Goal: Task Accomplishment & Management: Manage account settings

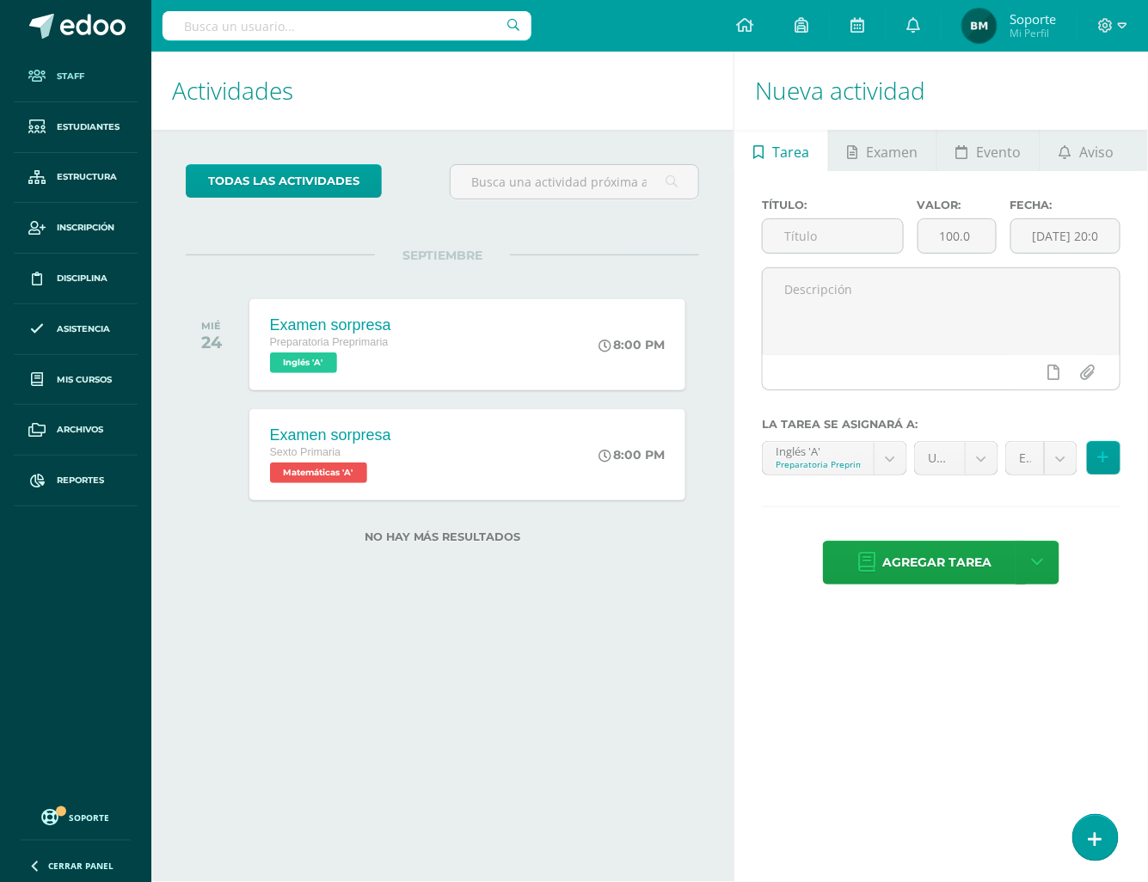
click at [62, 65] on link "Staff" at bounding box center [76, 77] width 124 height 51
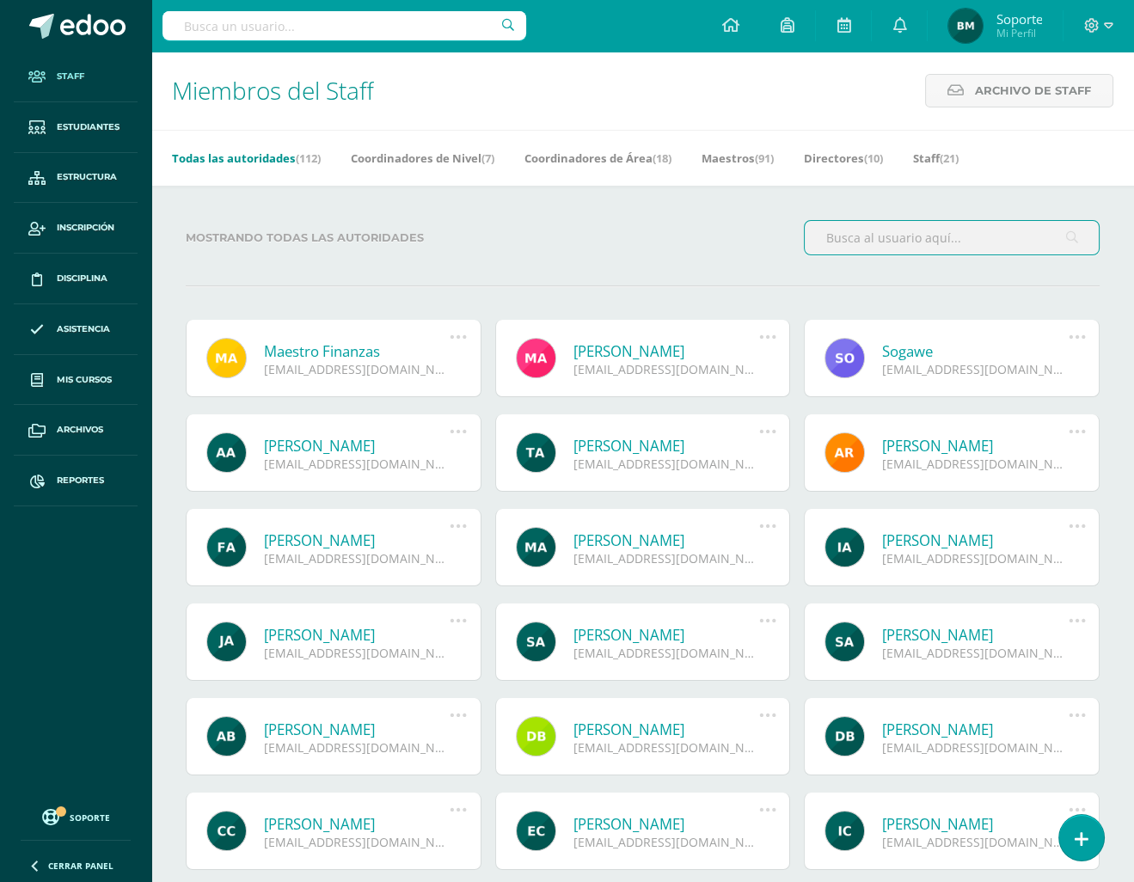
click at [769, 337] on icon at bounding box center [767, 337] width 19 height 19
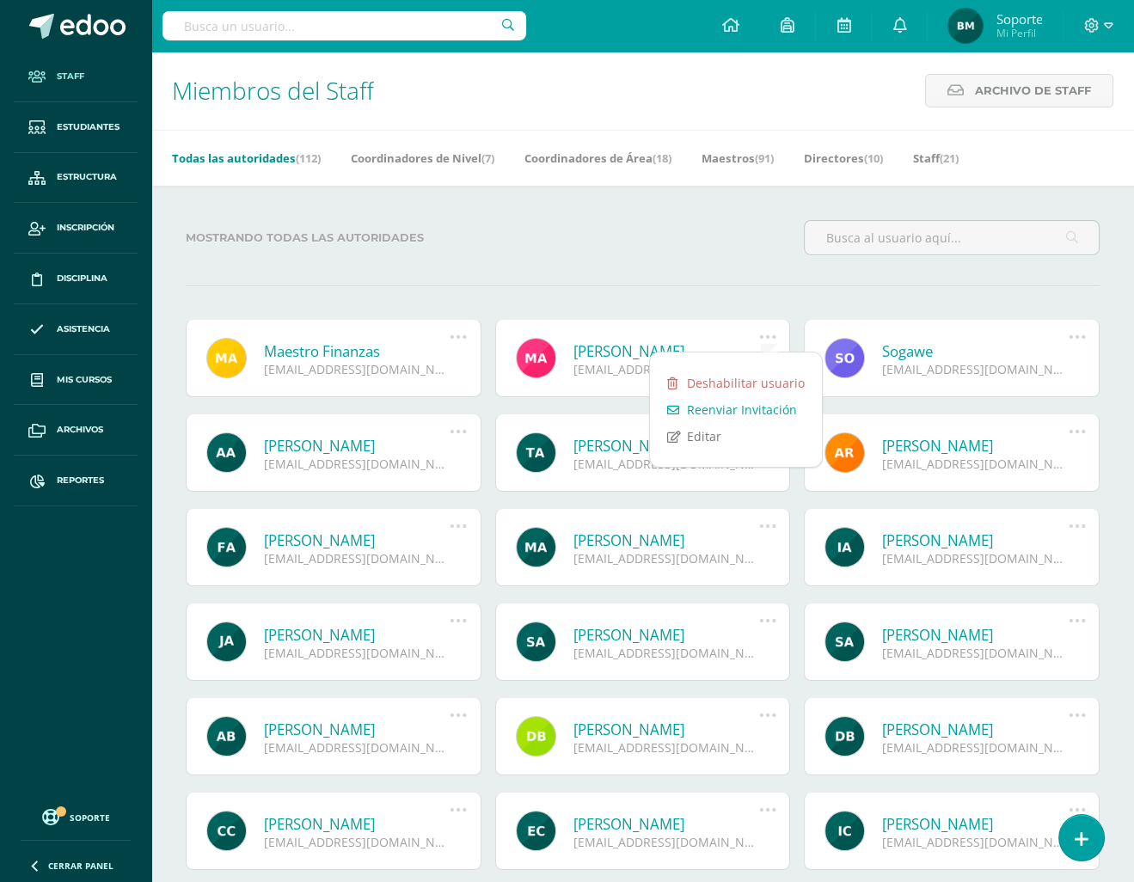
click at [661, 273] on div "Mostrando todas las autoridades Maestro Finanzas mef@mail.com Deshabilitar usua…" at bounding box center [642, 692] width 983 height 1013
click at [464, 343] on icon at bounding box center [458, 337] width 19 height 19
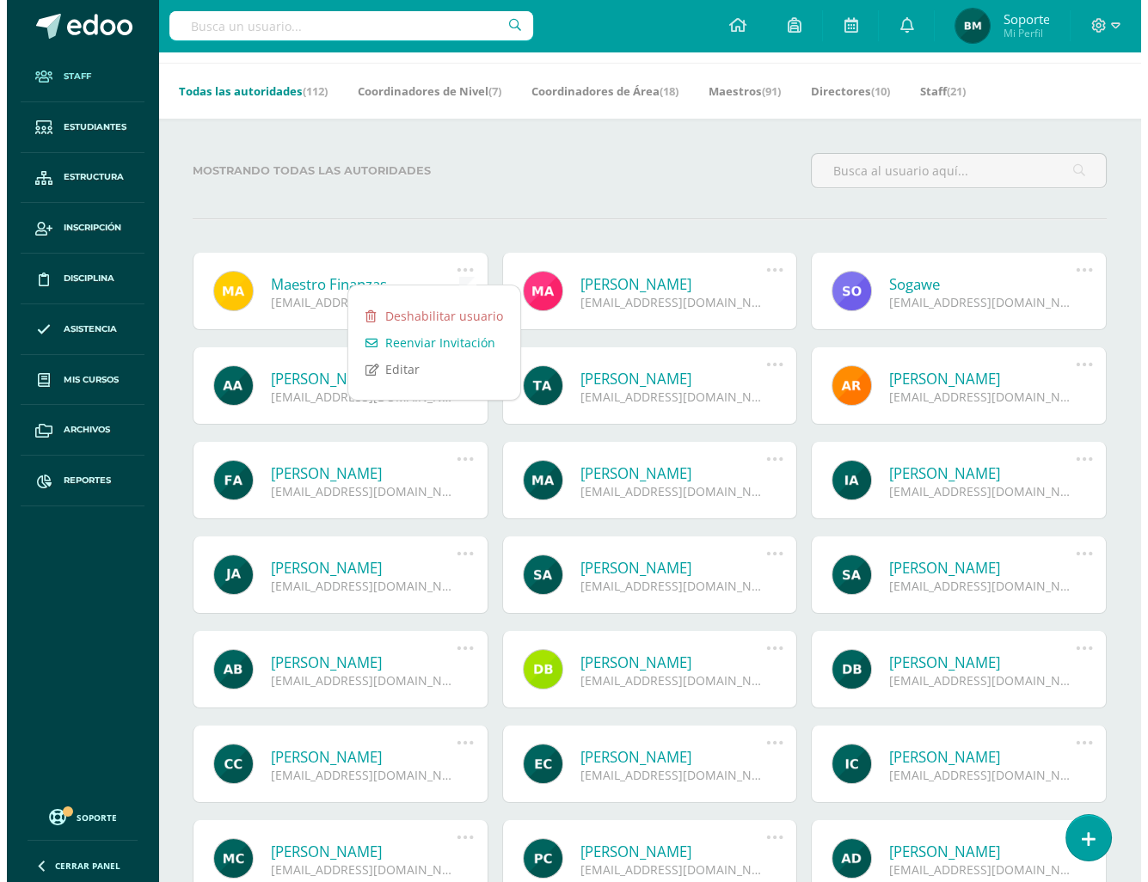
scroll to position [314, 0]
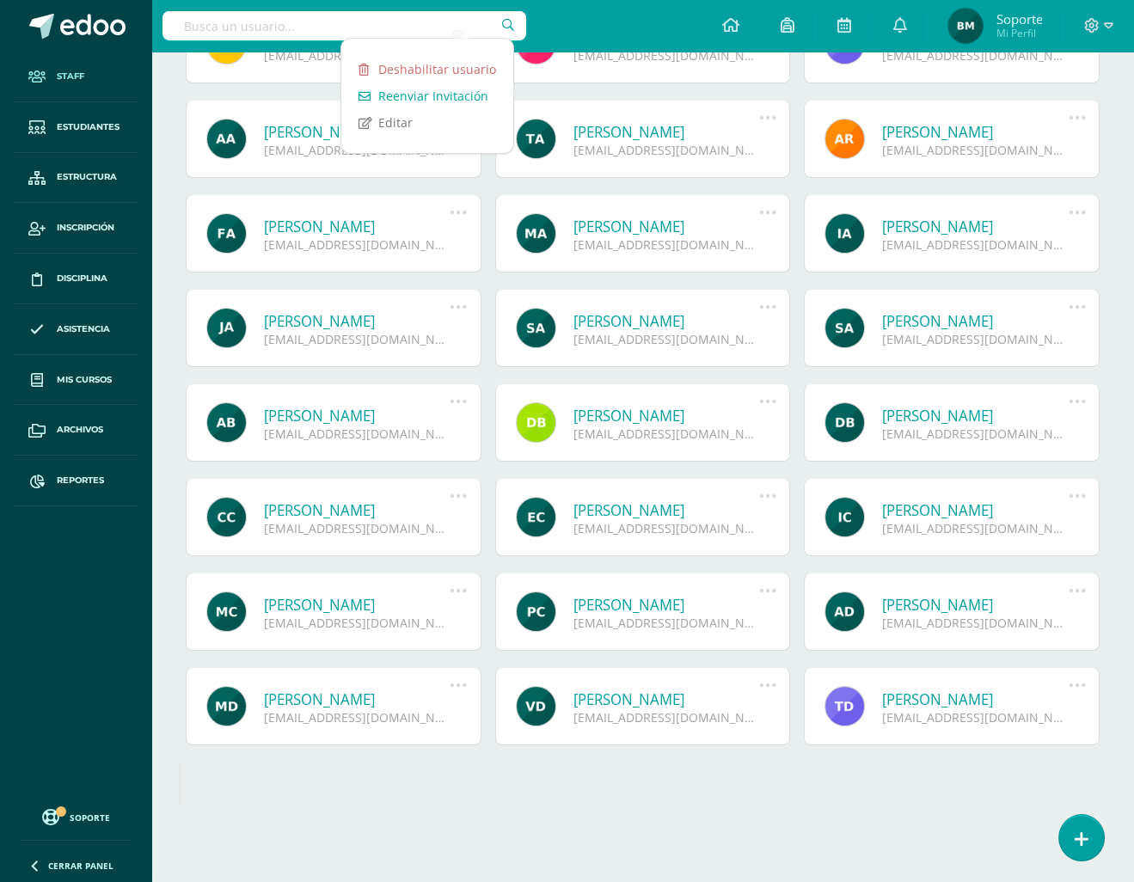
click at [769, 682] on icon at bounding box center [767, 685] width 19 height 19
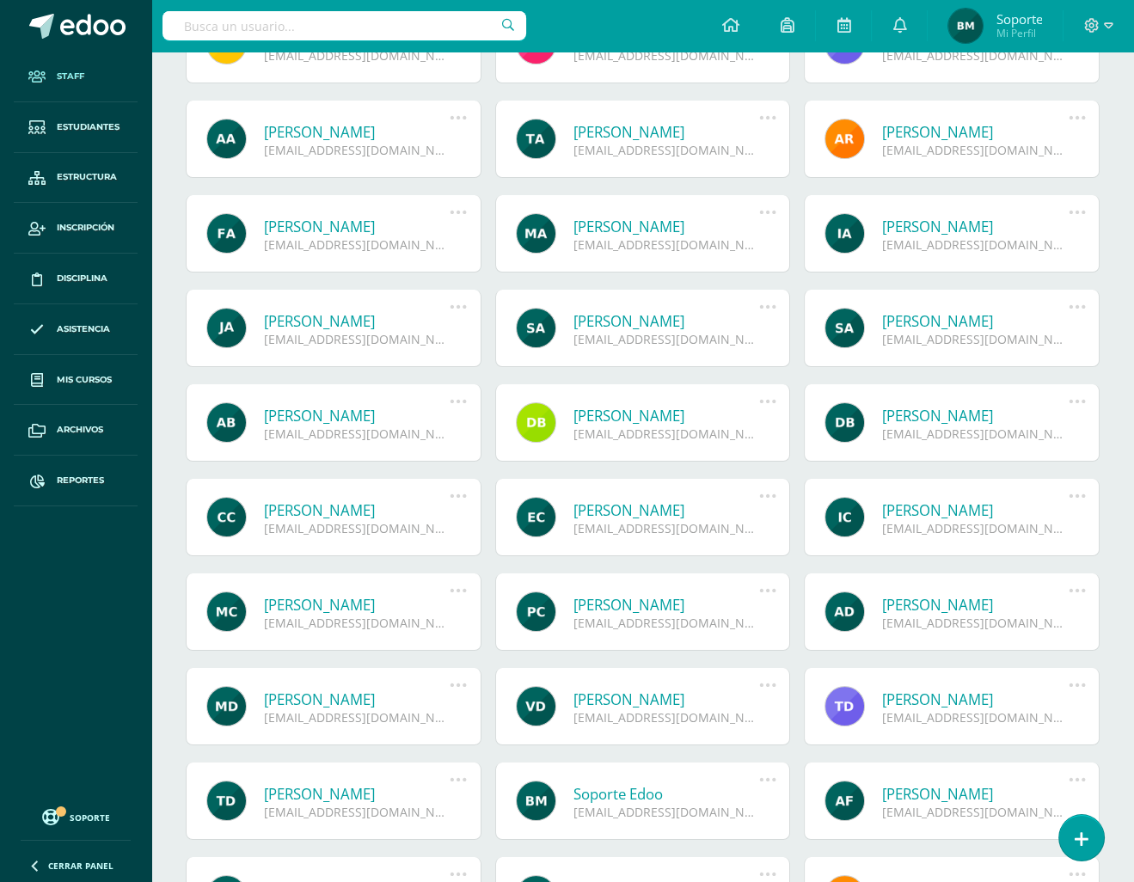
click at [765, 688] on icon at bounding box center [767, 685] width 19 height 19
click at [764, 721] on link "Deshabilitar usuario" at bounding box center [736, 731] width 172 height 27
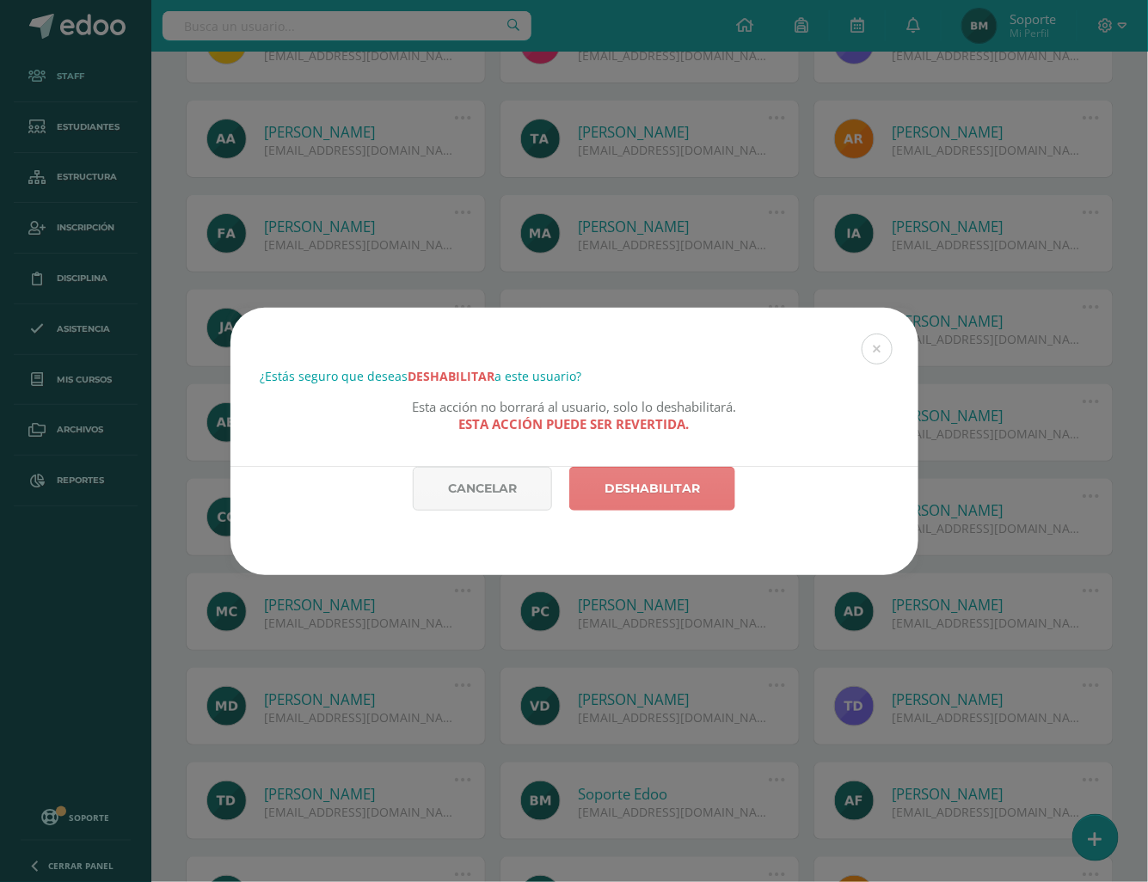
click at [602, 471] on link "Deshabilitar" at bounding box center [652, 489] width 166 height 44
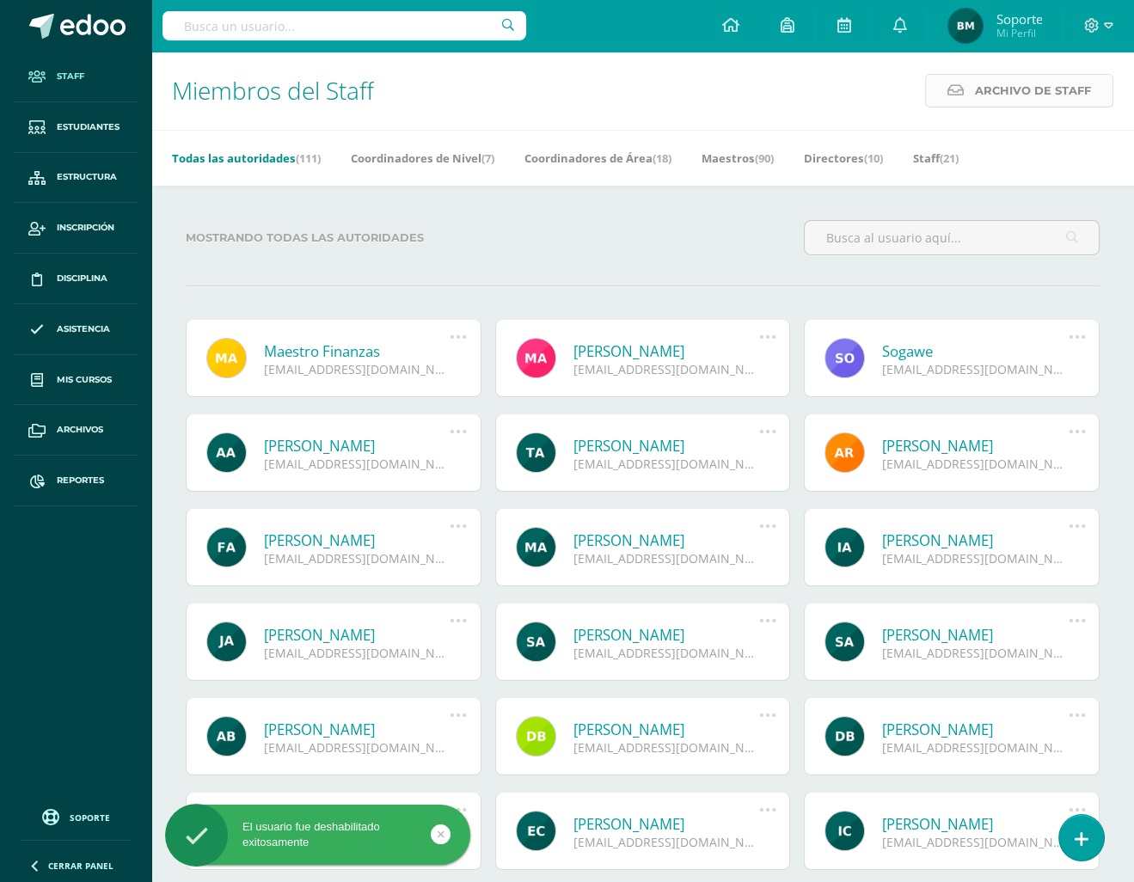
click at [968, 105] on link "Archivo de Staff" at bounding box center [1019, 91] width 188 height 34
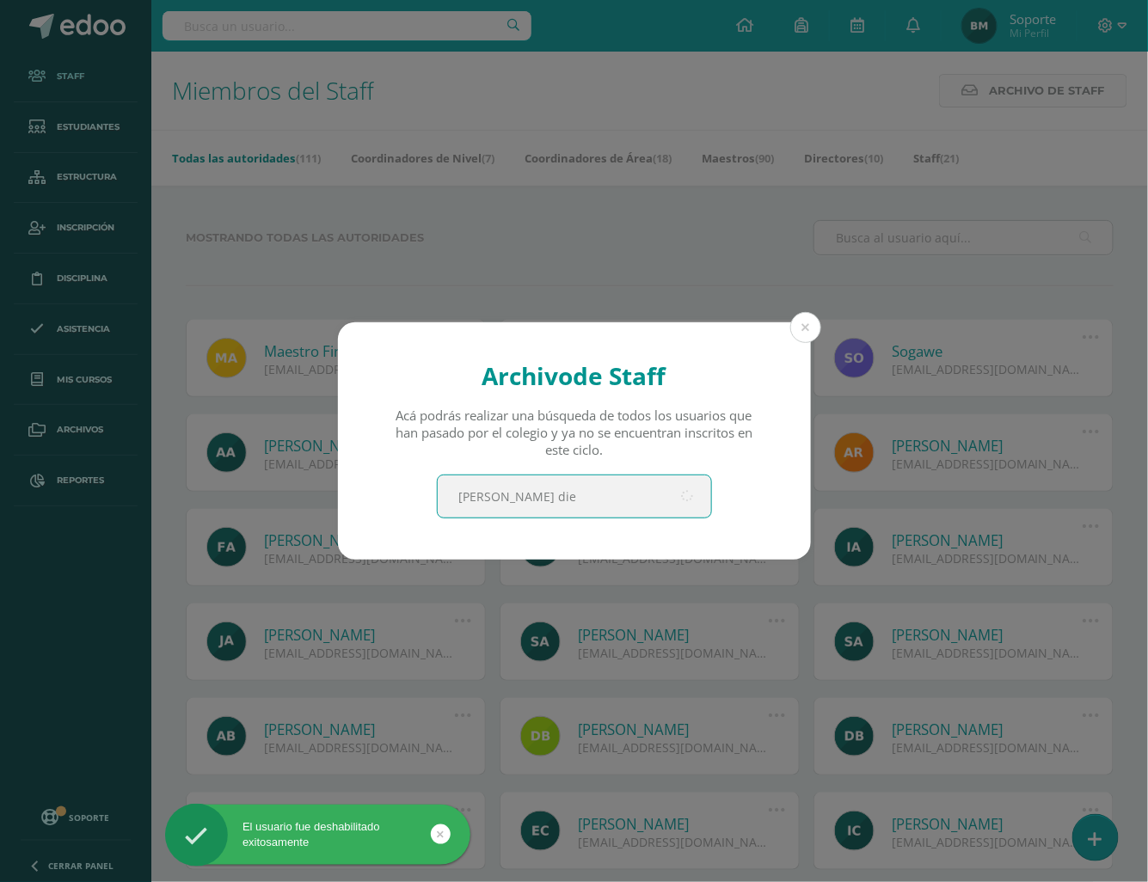
type input "victor diez"
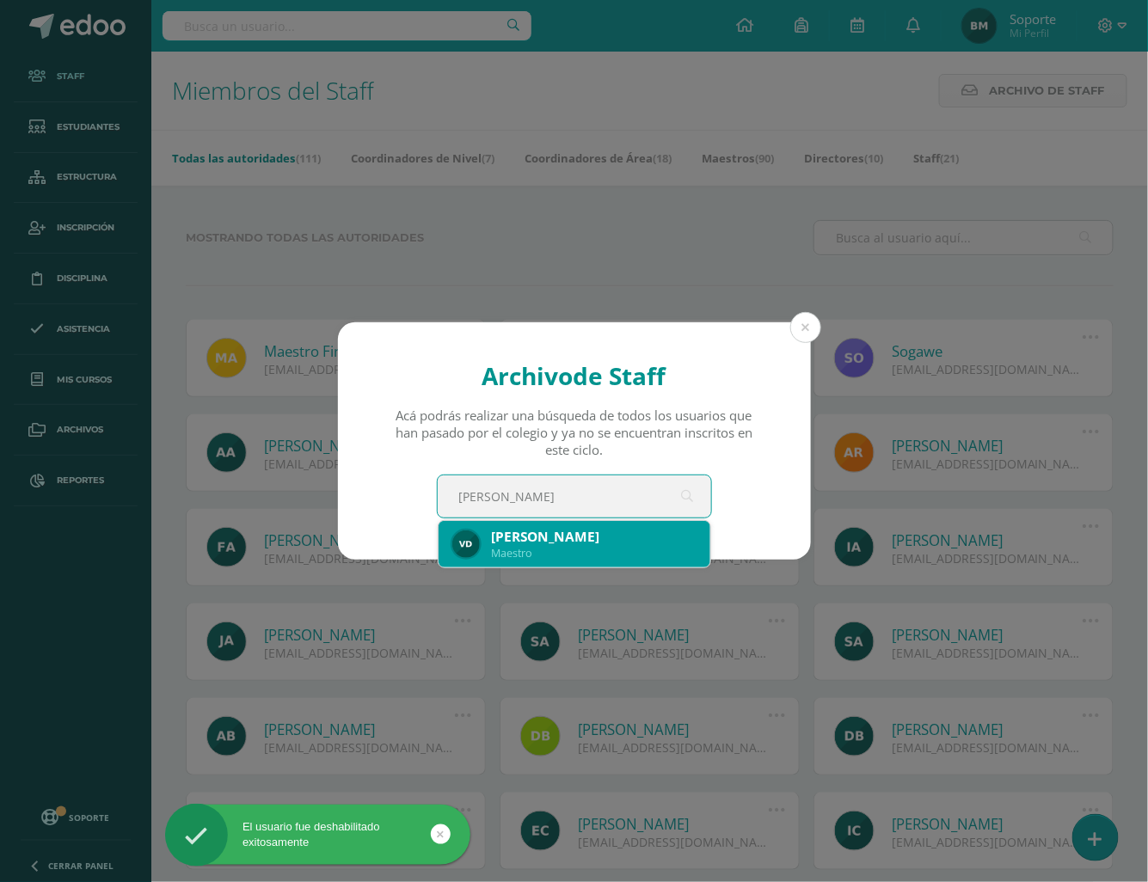
click at [565, 536] on div "Victor Diez" at bounding box center [594, 537] width 205 height 18
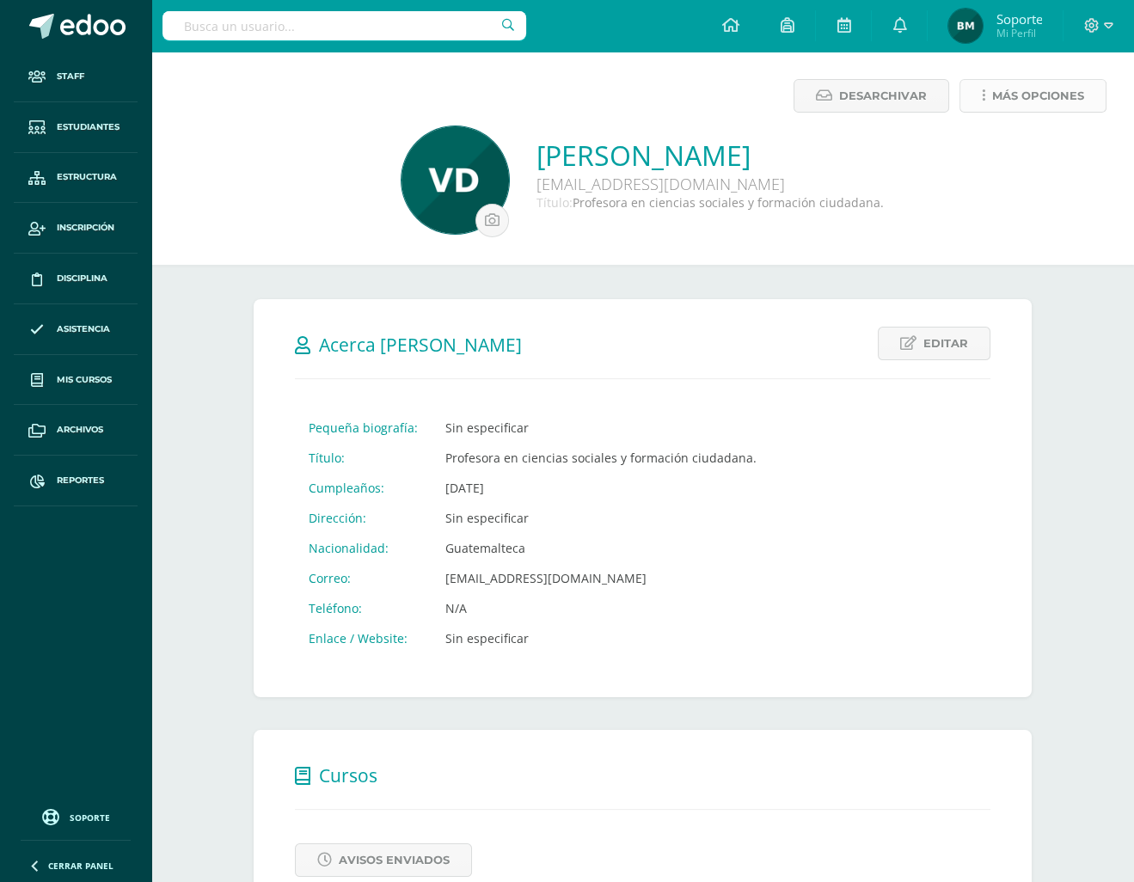
click at [1046, 110] on span "Más opciones" at bounding box center [1038, 96] width 92 height 32
click at [886, 126] on div "¿ Estas seguro quieres desarchivar a Victor Diez Esta acción añadirá al usuario…" at bounding box center [642, 102] width 955 height 47
click at [895, 90] on span "Desarchivar" at bounding box center [883, 96] width 88 height 32
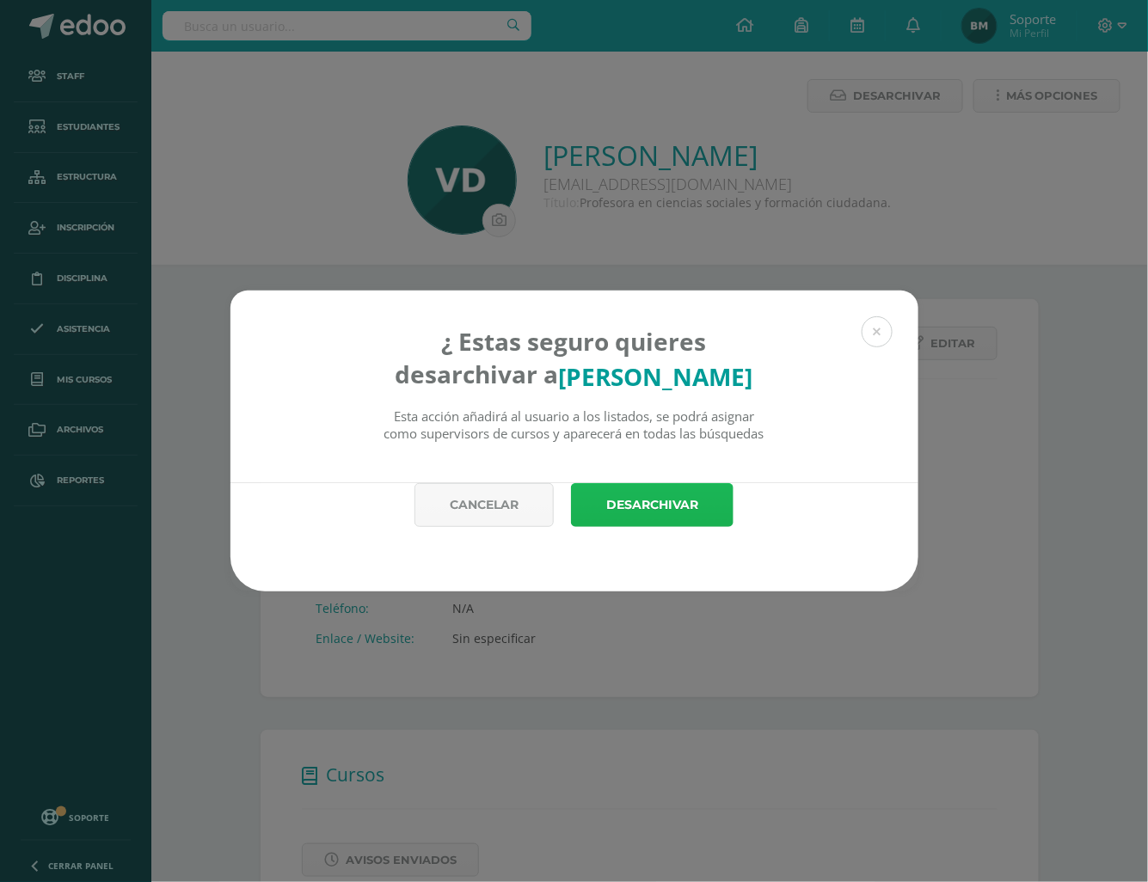
click at [613, 521] on button "Desarchivar" at bounding box center [652, 505] width 163 height 44
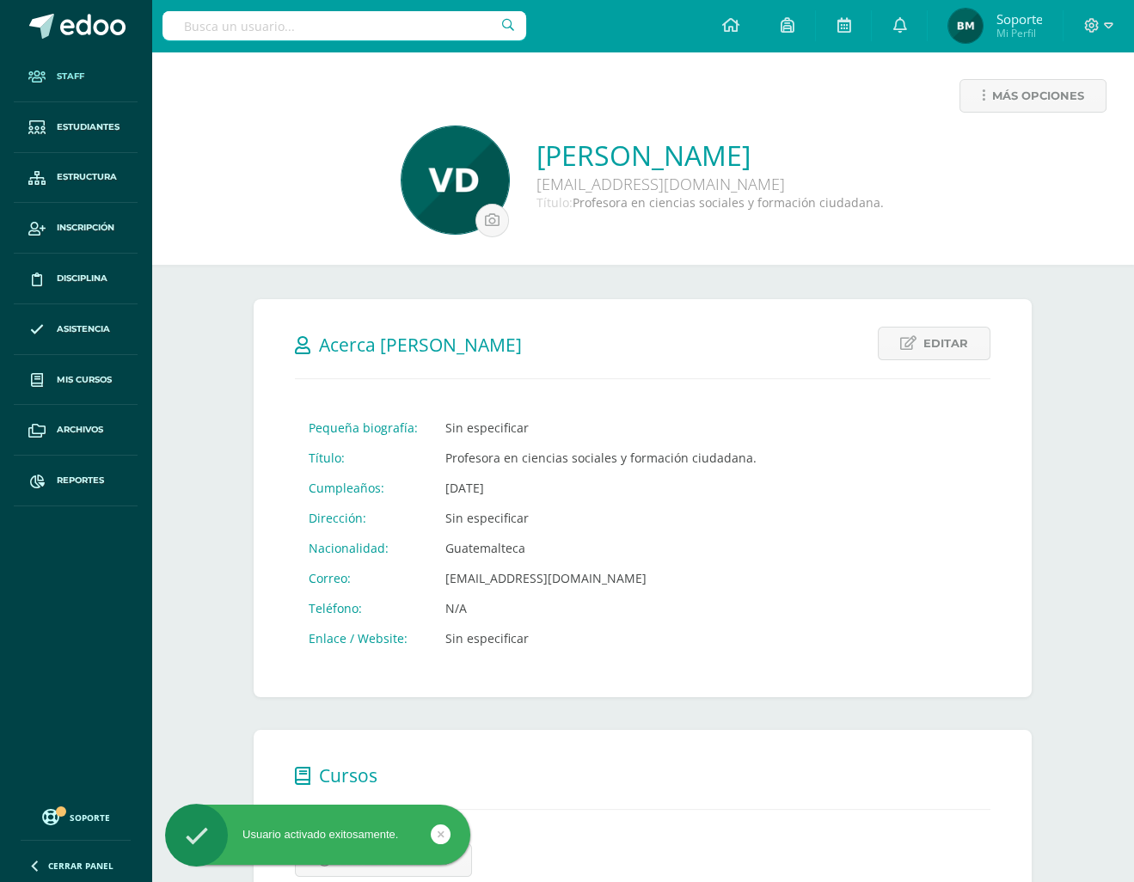
click at [54, 83] on link "Staff" at bounding box center [76, 77] width 124 height 51
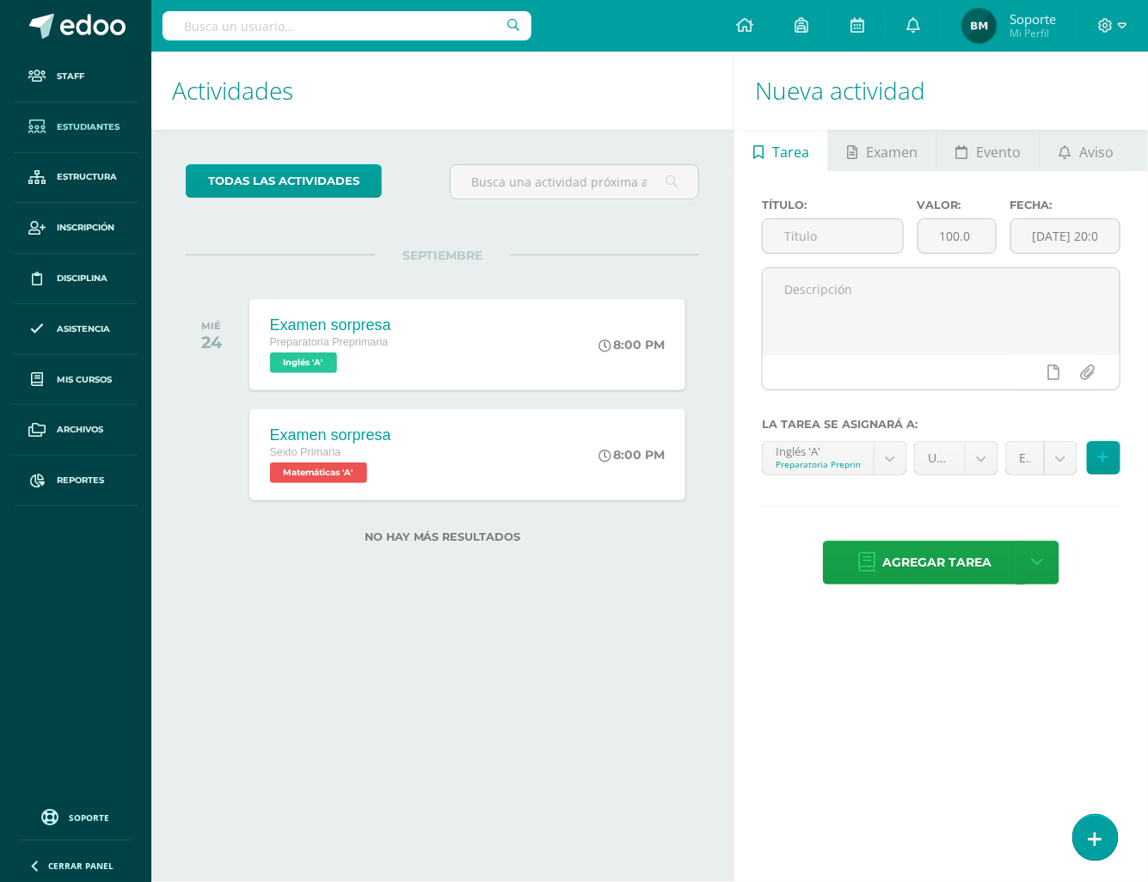
click at [89, 118] on link "Estudiantes" at bounding box center [76, 127] width 124 height 51
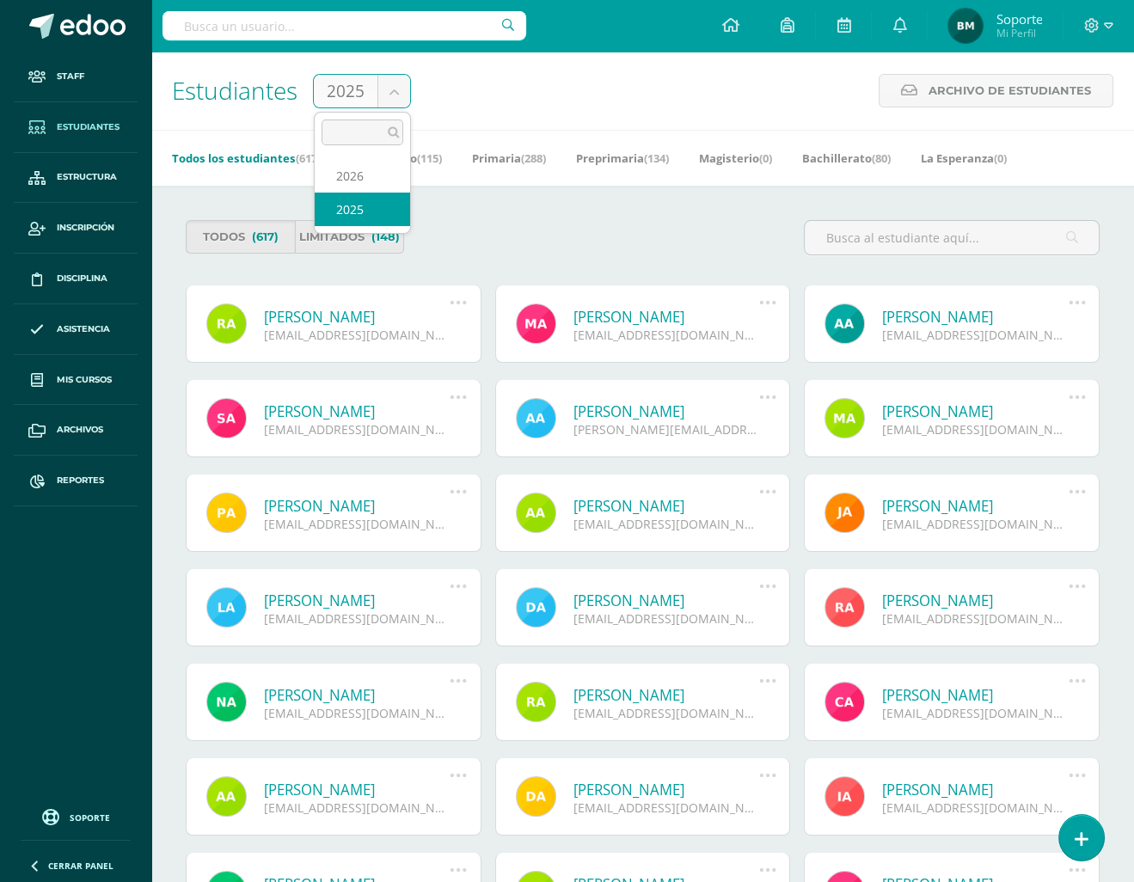
click at [397, 95] on body "Staff Estudiantes Estructura Inscripción Disciplina Asistencia Mis cursos Archi…" at bounding box center [567, 582] width 1134 height 1164
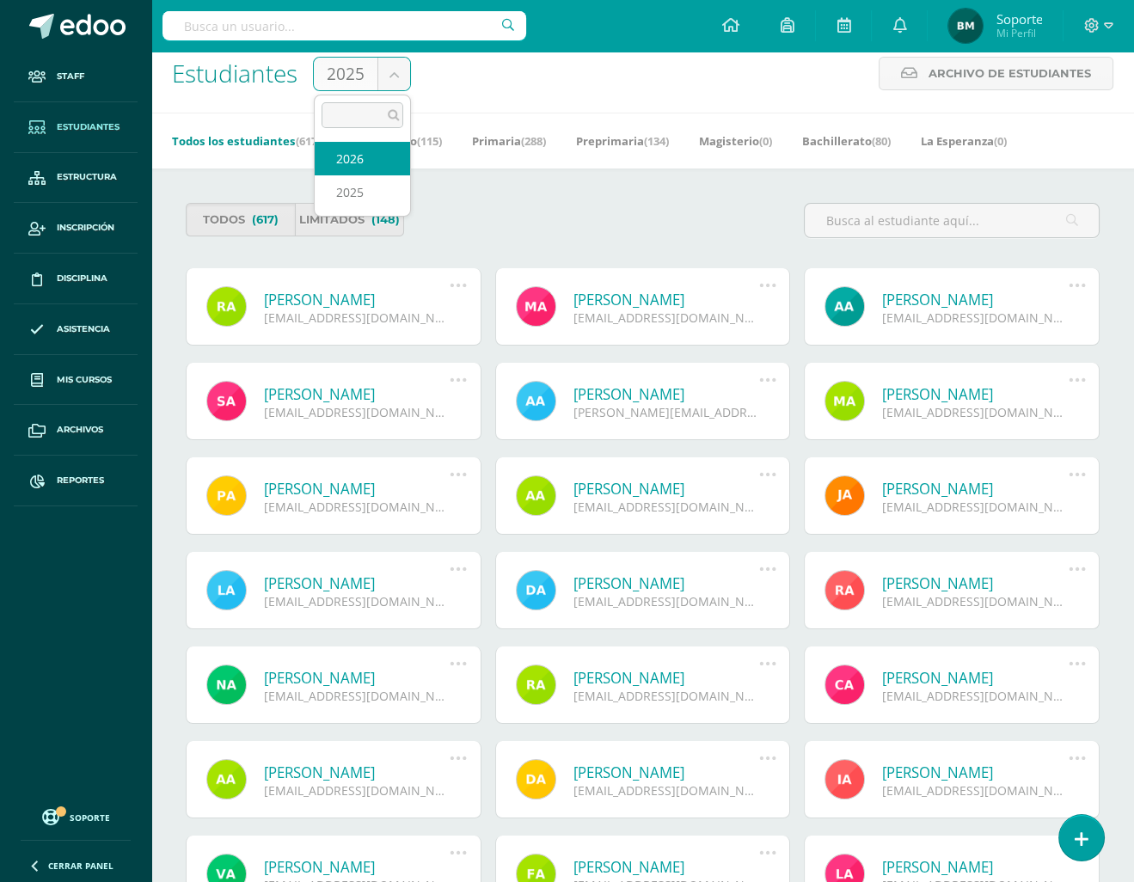
scroll to position [18, 0]
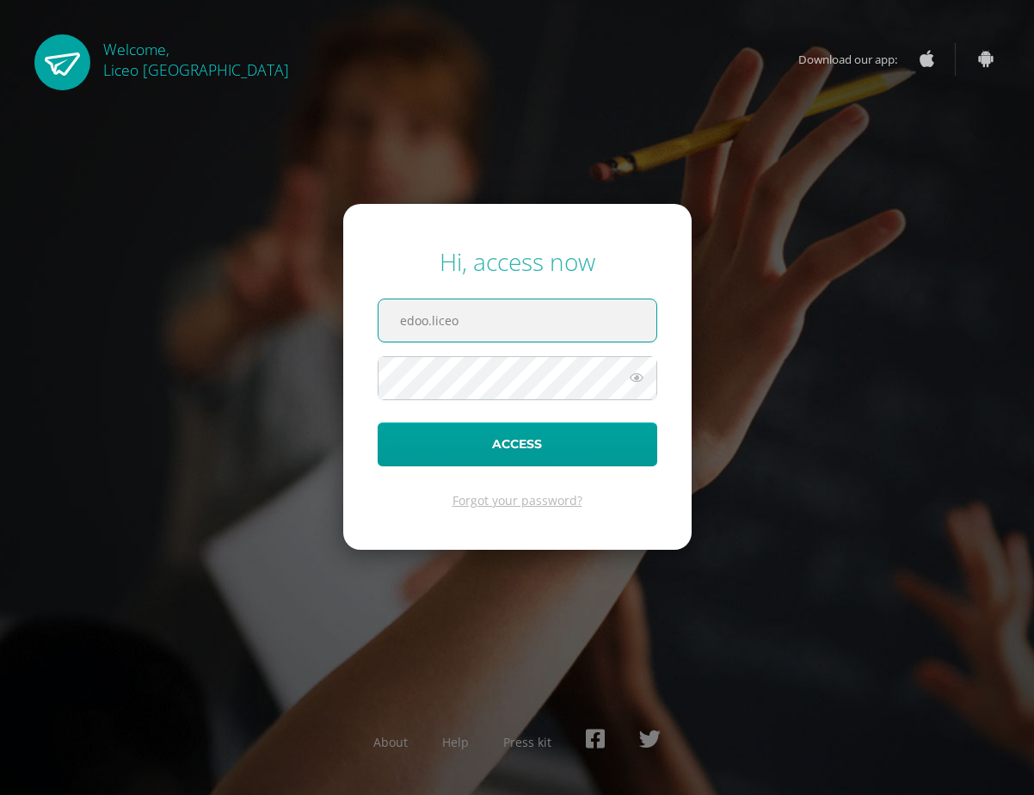
type input "edoo.liceo"
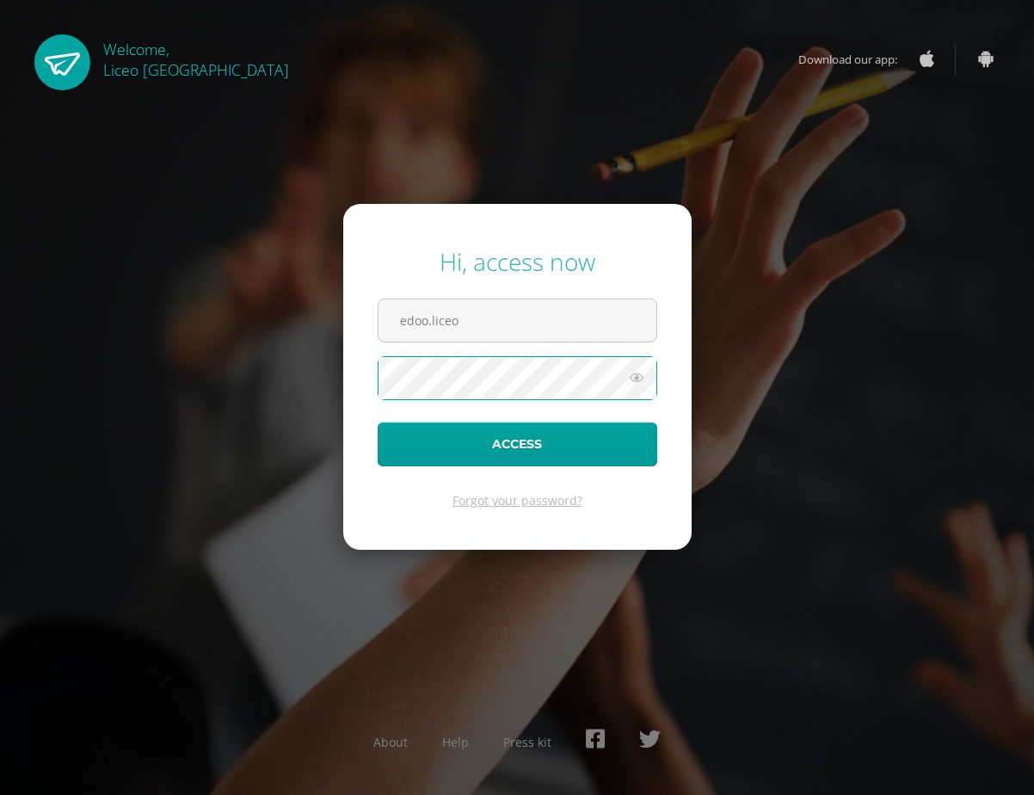
click at [377, 422] on button "Access" at bounding box center [516, 444] width 279 height 44
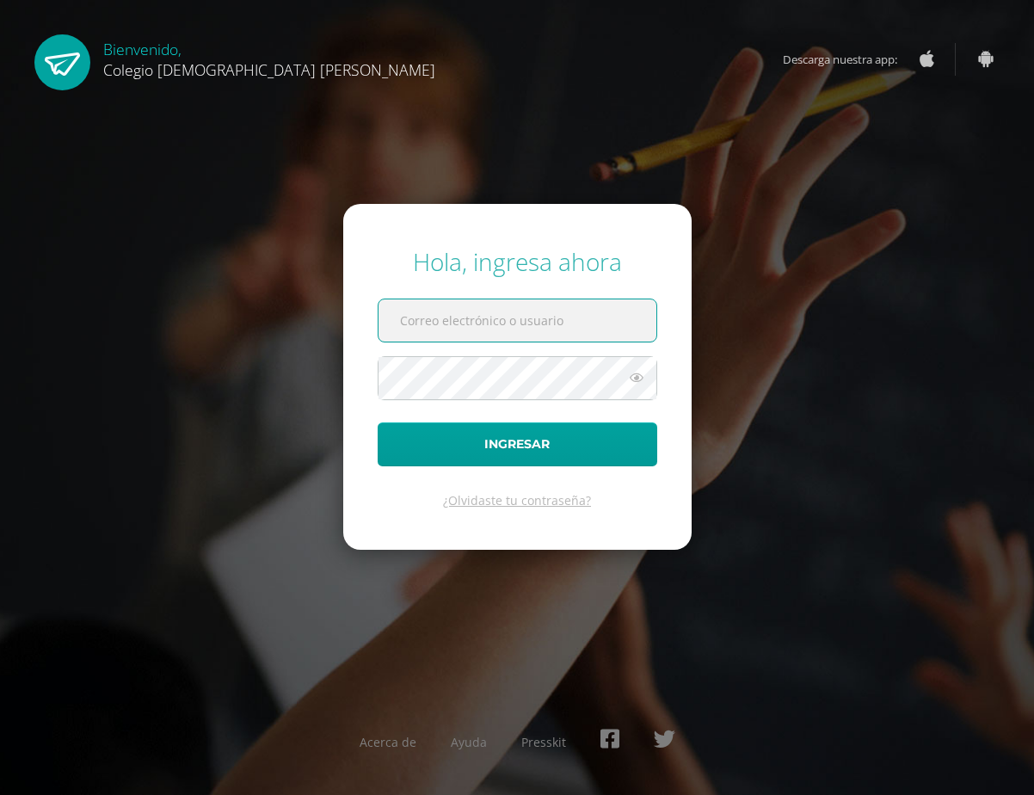
click at [469, 320] on input "text" at bounding box center [517, 320] width 278 height 42
